Goal: Go to known website: Access a specific website the user already knows

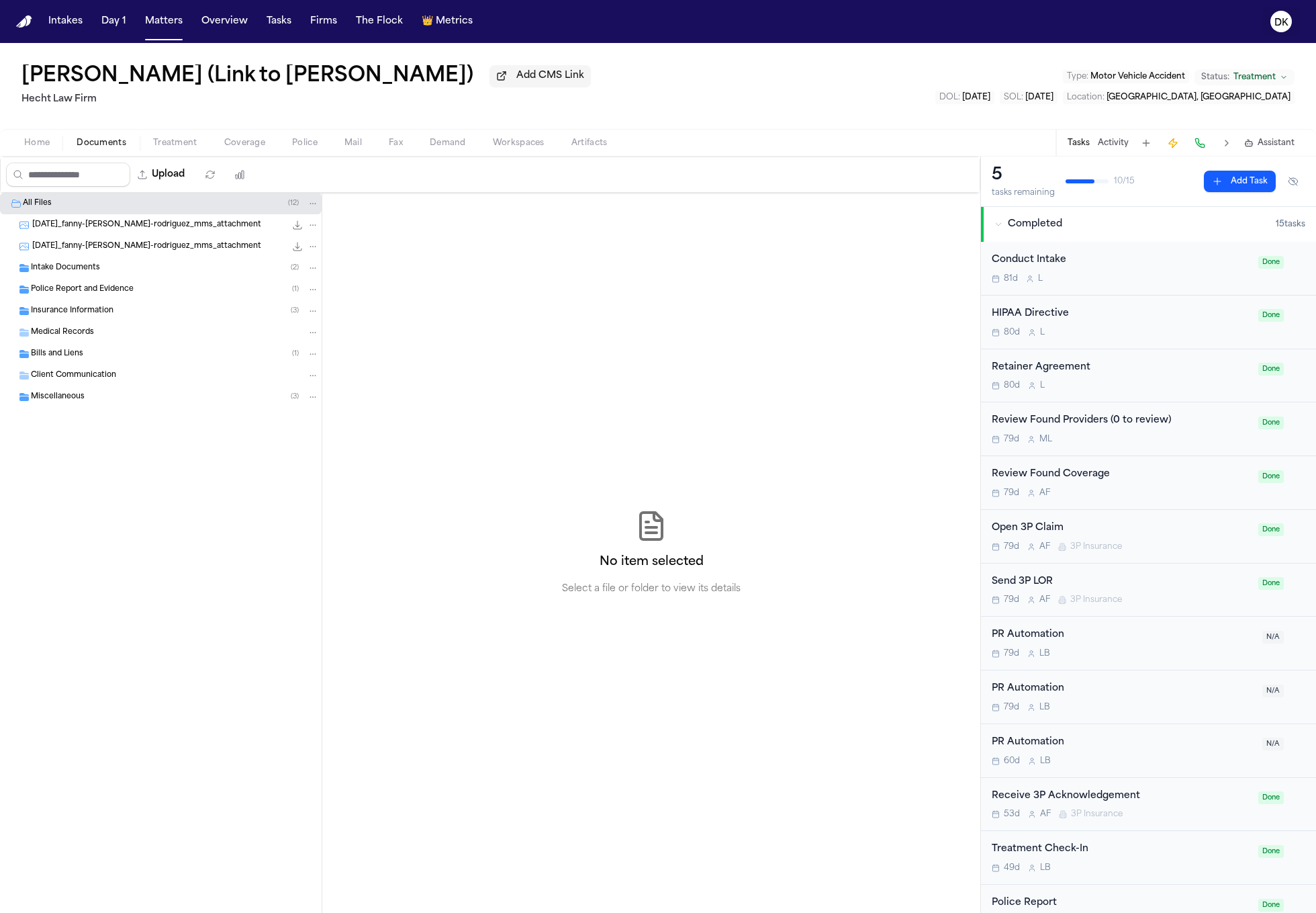
click at [1277, 26] on text "DK" at bounding box center [1282, 23] width 14 height 10
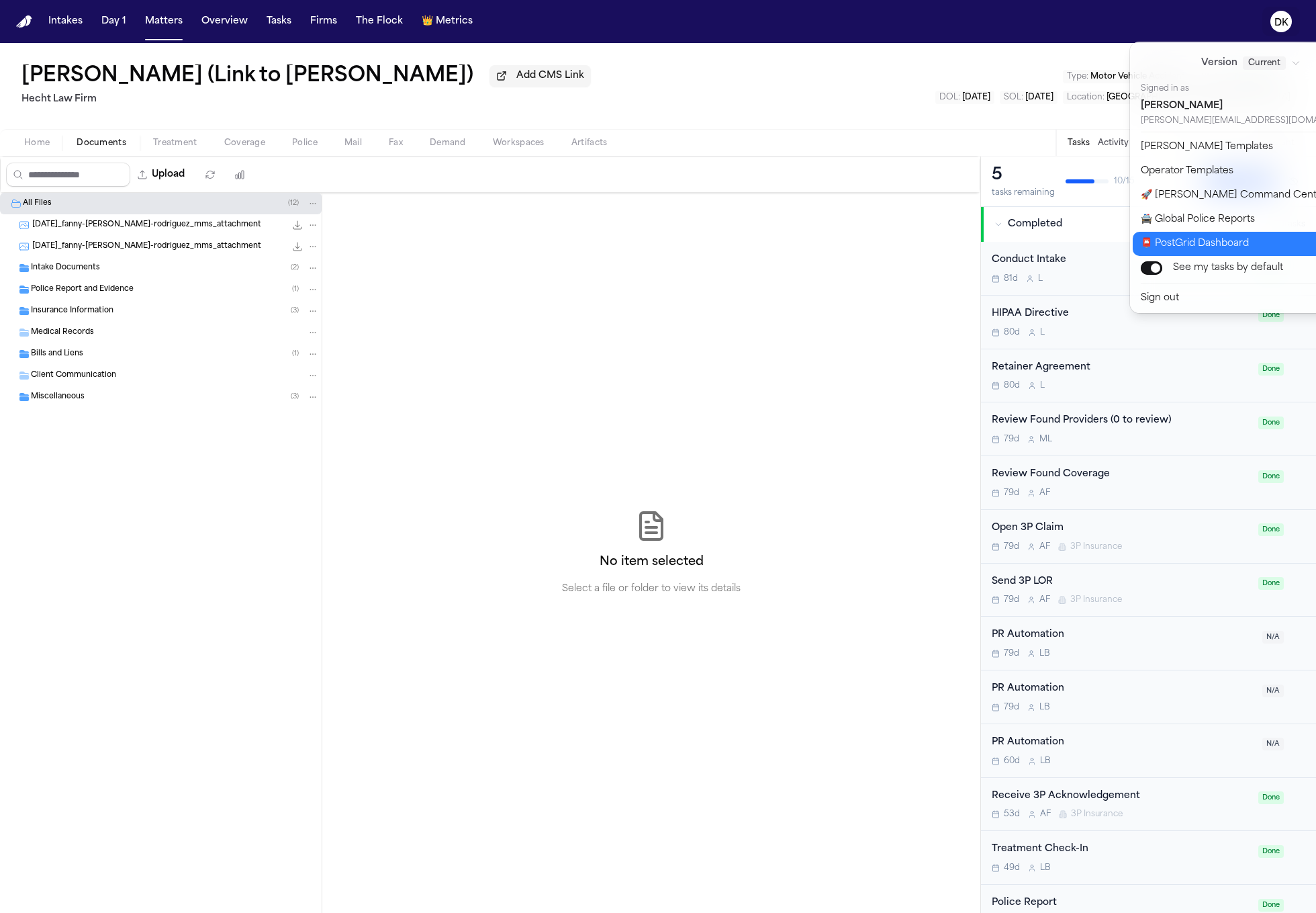
click at [1231, 237] on button "📮 PostGrid Dashboard" at bounding box center [1259, 244] width 253 height 24
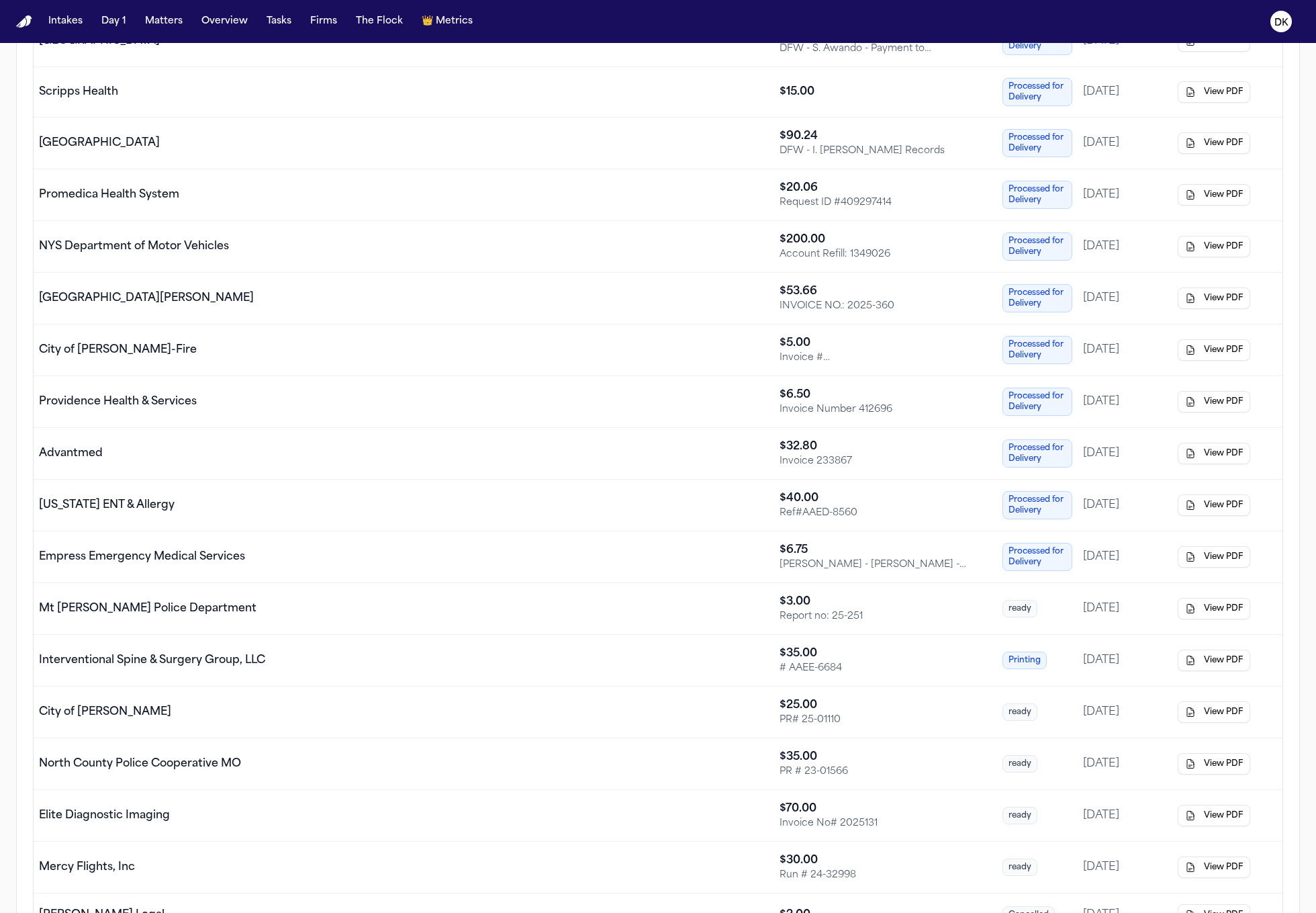
scroll to position [286, 0]
